Goal: Communication & Community: Answer question/provide support

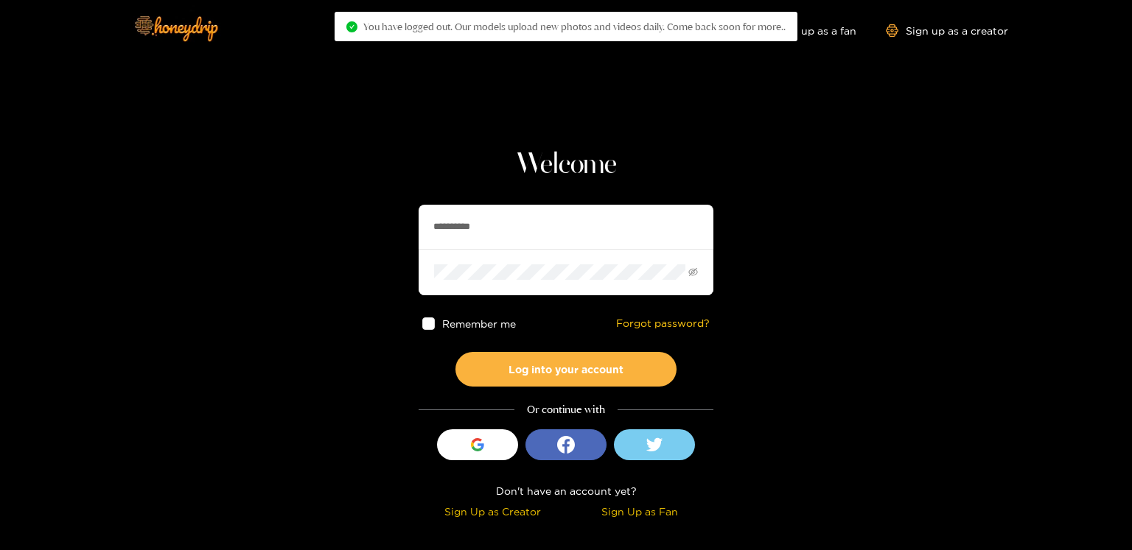
click at [515, 393] on div "**********" at bounding box center [565, 335] width 295 height 376
click at [532, 357] on button "Log into your account" at bounding box center [565, 369] width 221 height 35
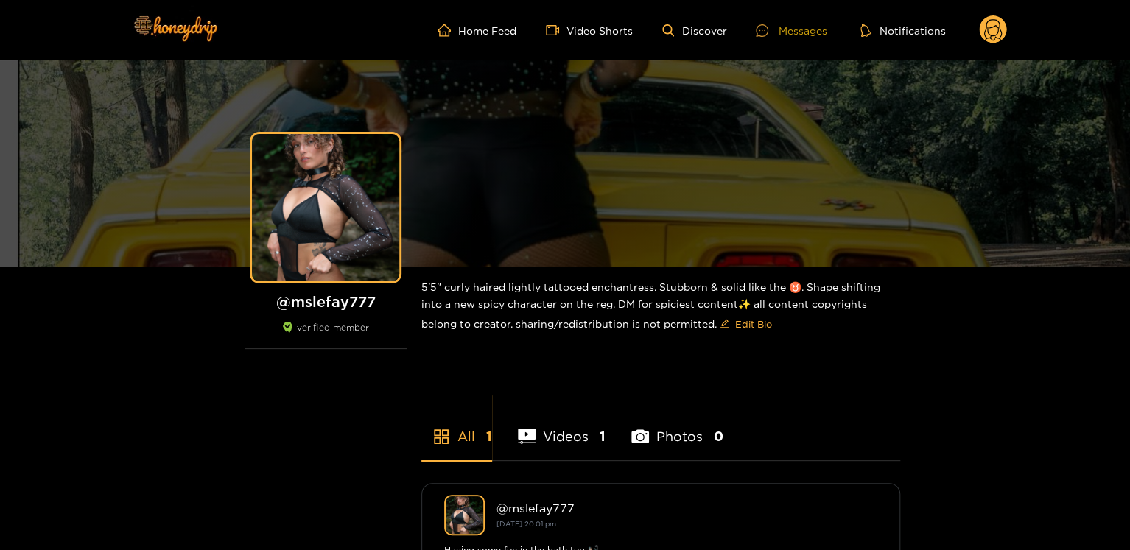
click at [790, 29] on div "Messages" at bounding box center [791, 30] width 71 height 17
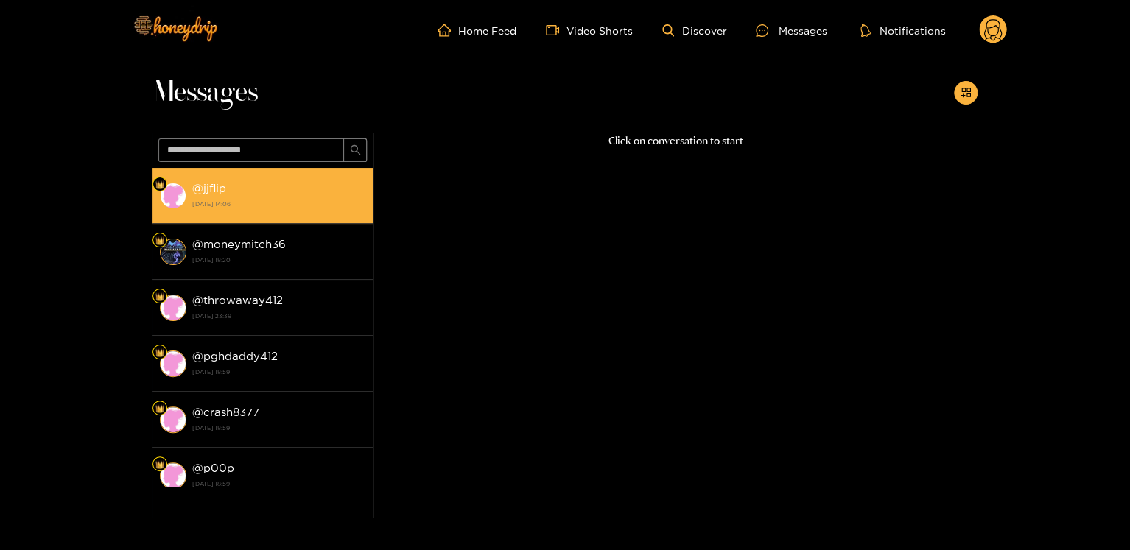
click at [245, 216] on li "@ jjflip 21 September 2025 14:06" at bounding box center [262, 196] width 221 height 56
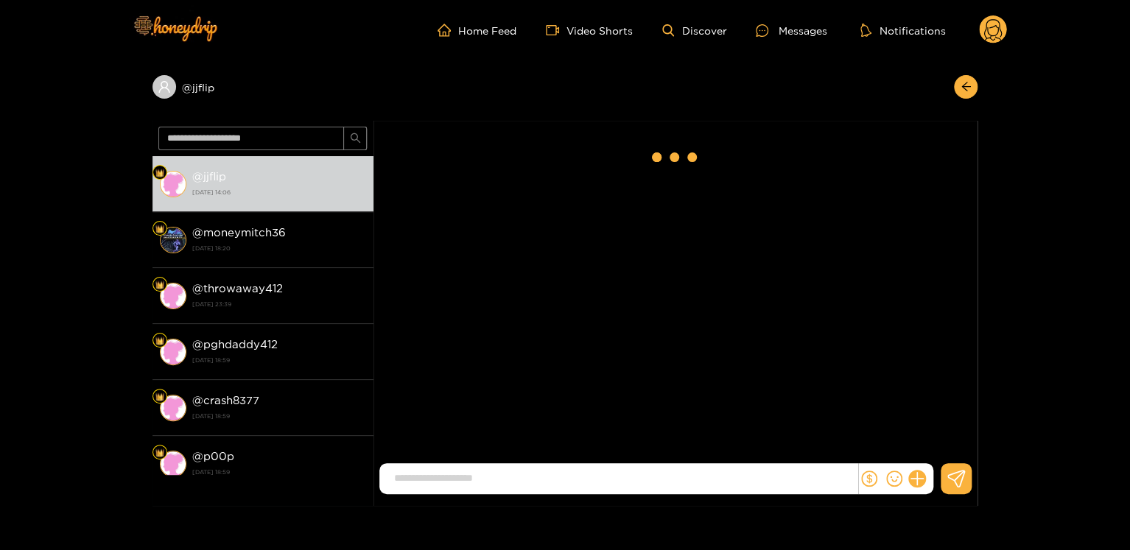
scroll to position [1453, 0]
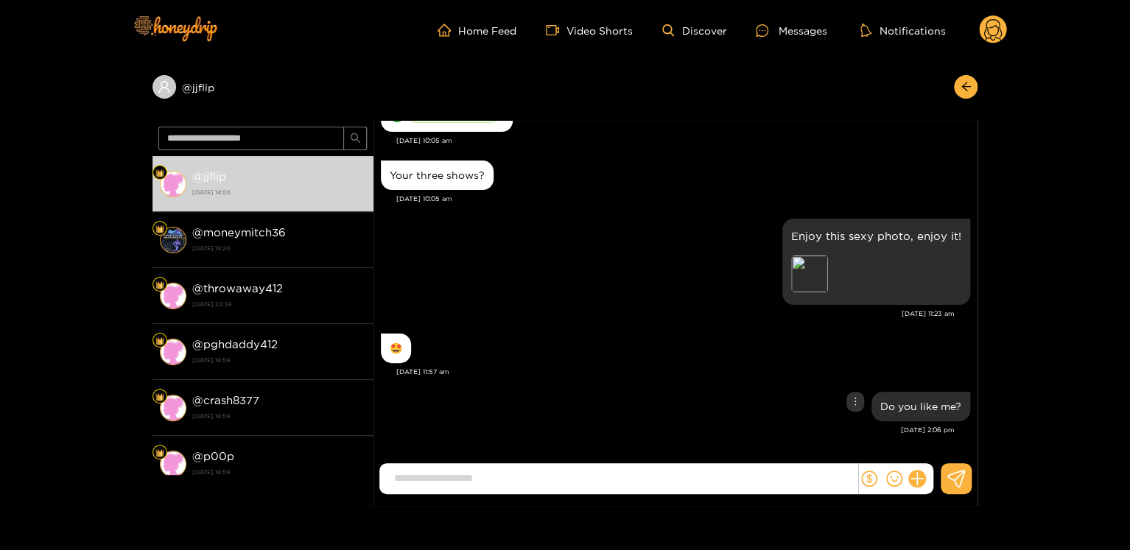
click at [852, 412] on div "Do you like me?" at bounding box center [675, 406] width 589 height 37
click at [855, 396] on icon "more" at bounding box center [855, 401] width 10 height 10
click at [865, 442] on div "Unsend" at bounding box center [853, 432] width 48 height 24
click at [857, 418] on div "Unsend" at bounding box center [853, 428] width 48 height 29
click at [856, 424] on div "Unsend" at bounding box center [853, 431] width 36 height 15
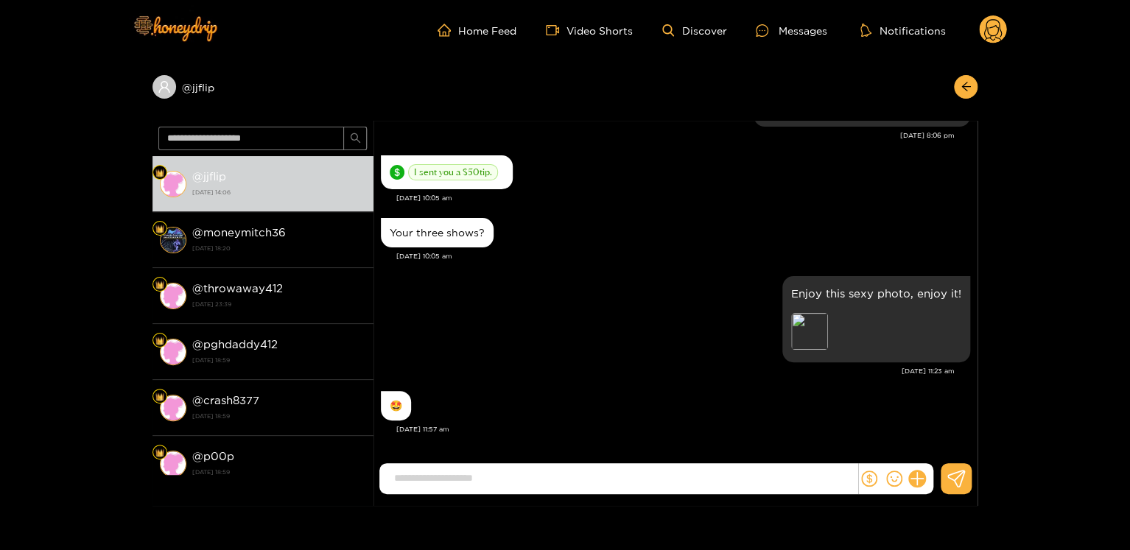
scroll to position [1394, 0]
click at [578, 466] on input at bounding box center [622, 478] width 471 height 24
paste input "**********"
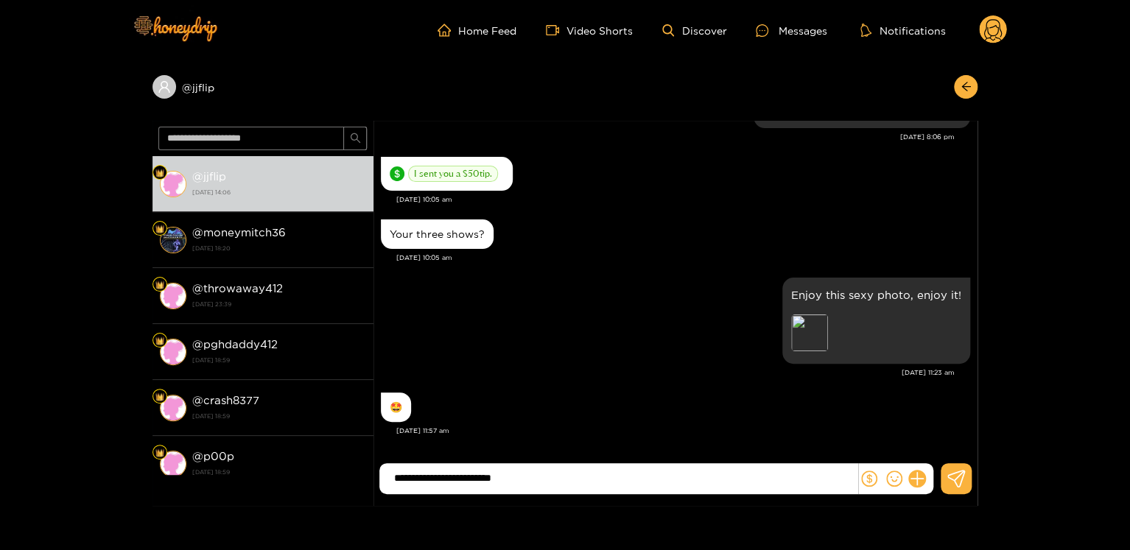
type input "**********"
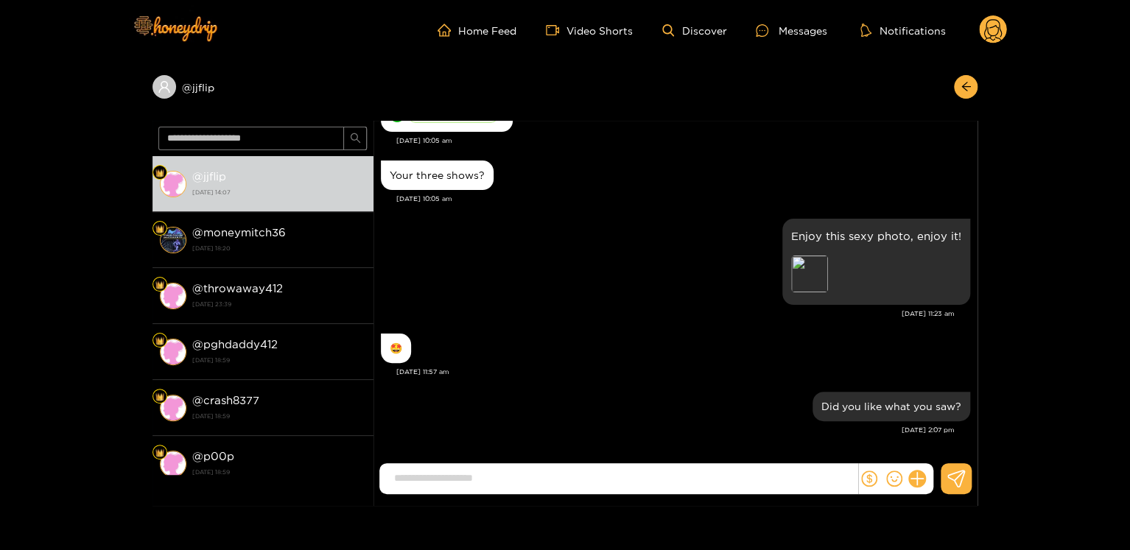
click at [980, 29] on circle at bounding box center [993, 29] width 28 height 28
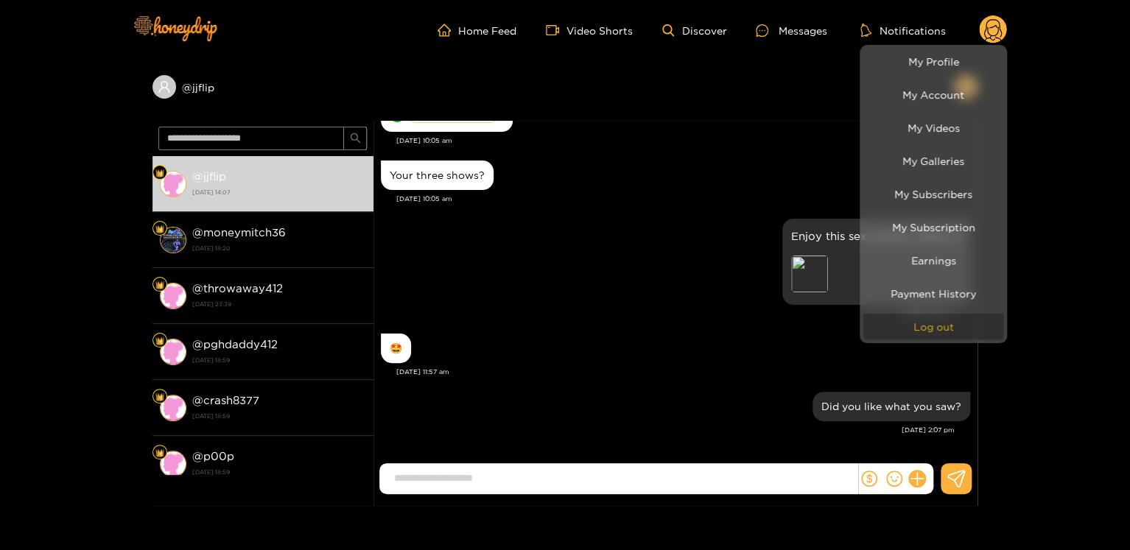
click at [940, 318] on button "Log out" at bounding box center [933, 327] width 140 height 26
